Goal: Information Seeking & Learning: Learn about a topic

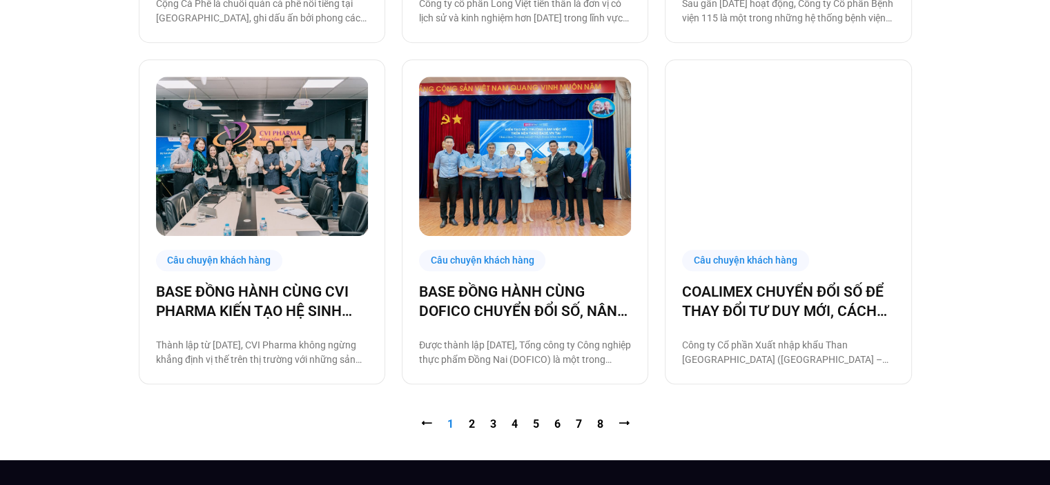
scroll to position [1380, 0]
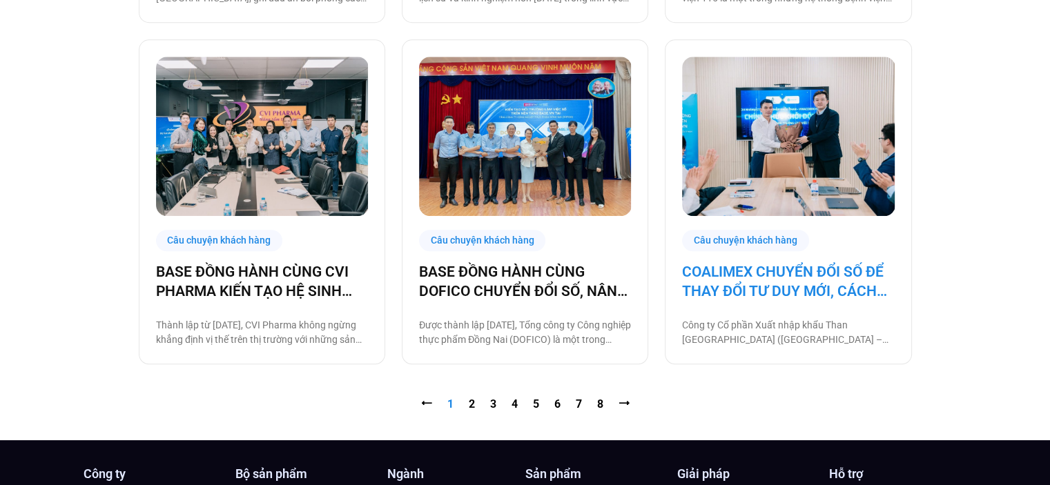
click at [768, 270] on link "COALIMEX CHUYỂN ĐỔI SỐ ĐỂ THAY ĐỔI TƯ DUY MỚI, CÁCH LÀM MỚI, TẠO BƯỚC TIẾN MỚI" at bounding box center [788, 281] width 212 height 39
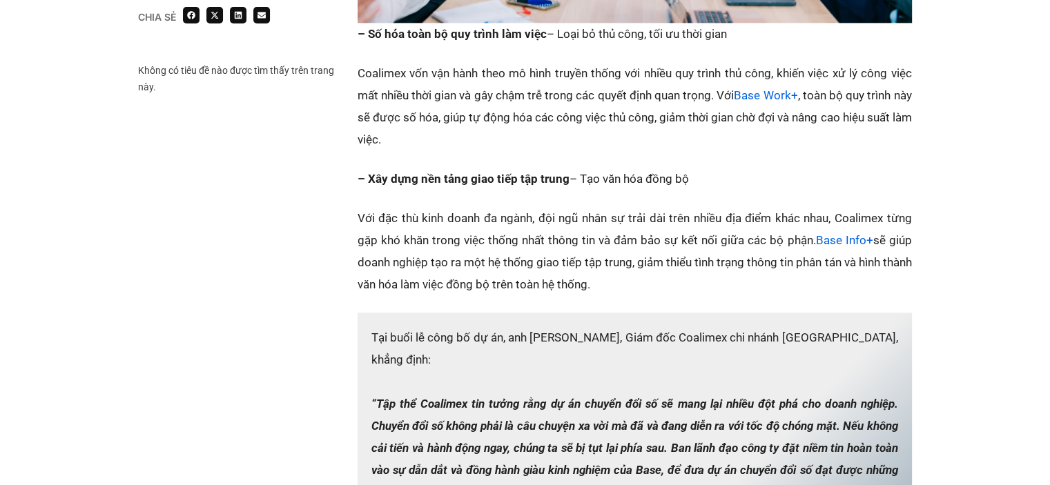
scroll to position [1726, 0]
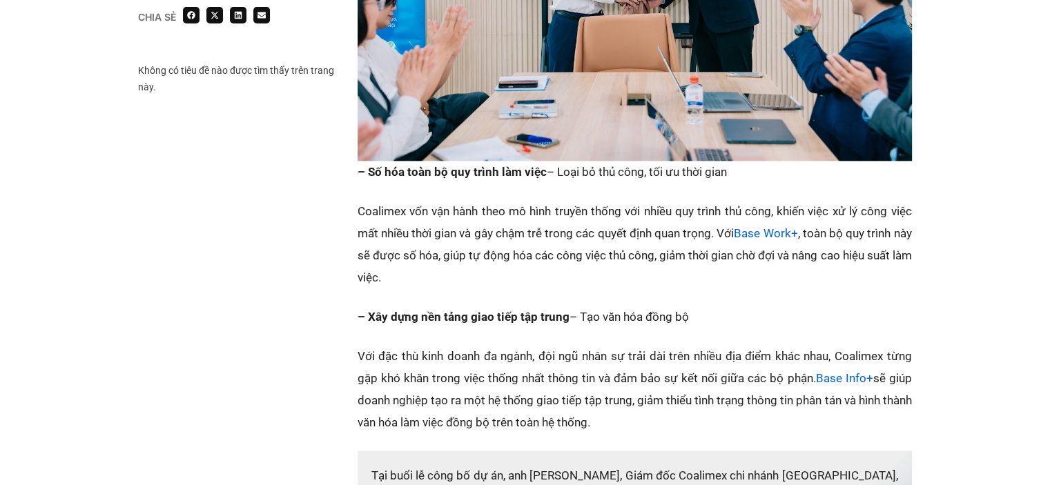
click at [472, 310] on strong "– Xây dựng nền tảng giao tiếp tập trung" at bounding box center [464, 317] width 212 height 14
click at [547, 310] on strong "– Xây dựng nền tảng giao tiếp tập trung" at bounding box center [464, 317] width 212 height 14
click at [779, 226] on link "Base Work+" at bounding box center [766, 233] width 64 height 14
